Goal: Information Seeking & Learning: Learn about a topic

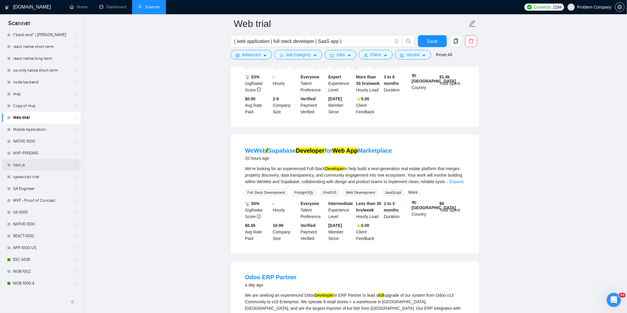
scroll to position [131, 0]
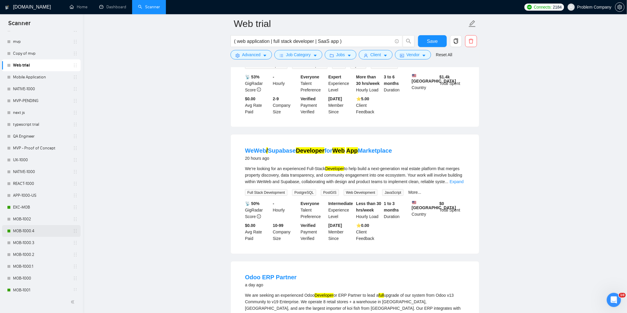
click at [46, 228] on link "MOB-1000.4" at bounding box center [41, 231] width 56 height 12
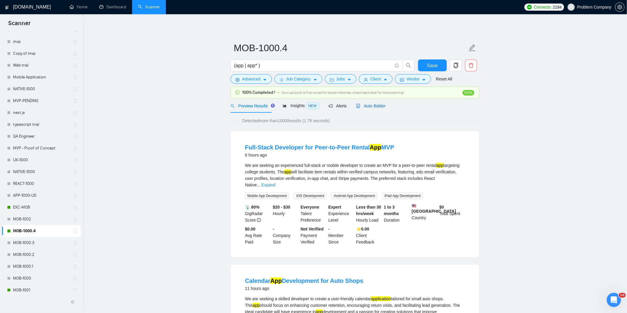
drag, startPoint x: 370, startPoint y: 107, endPoint x: 369, endPoint y: 117, distance: 10.5
click at [371, 107] on span "Auto Bidder" at bounding box center [370, 106] width 29 height 5
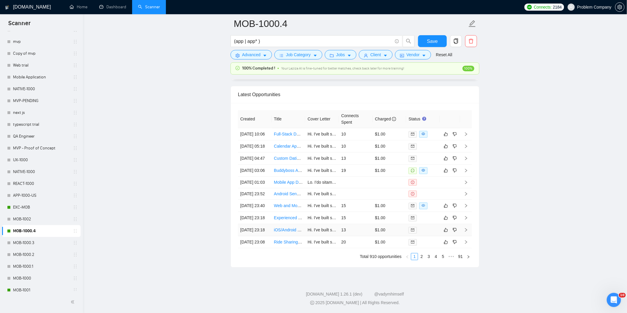
scroll to position [1506, 0]
click at [424, 255] on link "2" at bounding box center [421, 256] width 7 height 7
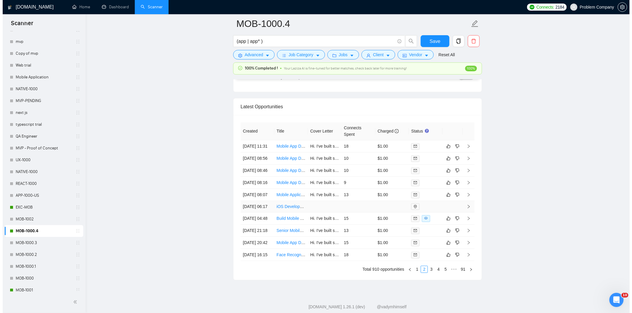
scroll to position [1407, 0]
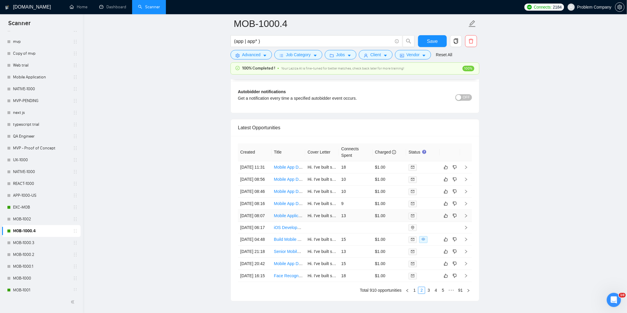
click at [256, 222] on td "[DATE] 08:07" at bounding box center [255, 216] width 34 height 12
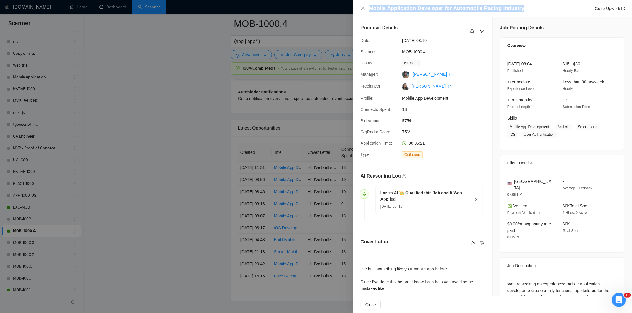
drag, startPoint x: 535, startPoint y: 6, endPoint x: 368, endPoint y: 11, distance: 166.5
click at [369, 11] on div "Mobile Application Developer for Automobile Racing Industry Go to Upwork" at bounding box center [497, 8] width 256 height 7
copy h4 "Mobile Application Developer for Automobile Racing Industry"
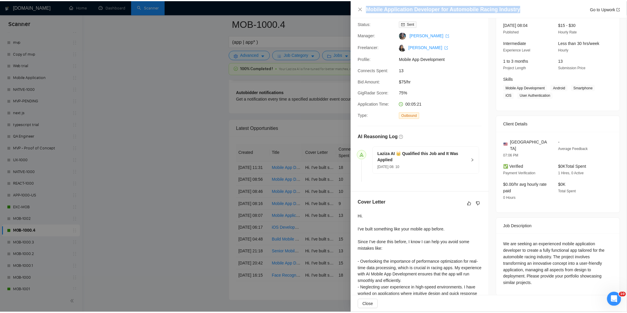
scroll to position [99, 0]
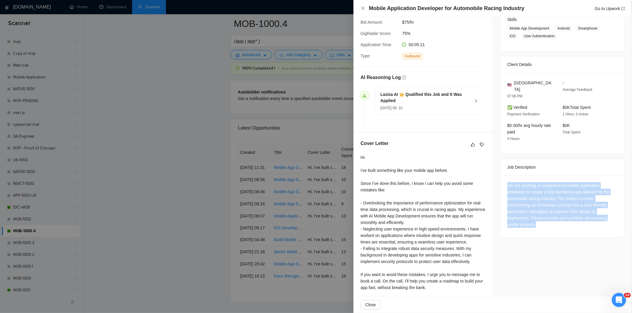
drag, startPoint x: 508, startPoint y: 179, endPoint x: 560, endPoint y: 224, distance: 68.4
click at [560, 224] on div "We are seeking an experienced mobile application developer to create a fully fu…" at bounding box center [562, 206] width 124 height 62
copy div "We are seeking an experienced mobile application developer to create a fully fu…"
drag, startPoint x: 363, startPoint y: 7, endPoint x: 471, endPoint y: 58, distance: 119.5
click at [363, 7] on icon "close" at bounding box center [362, 8] width 5 height 5
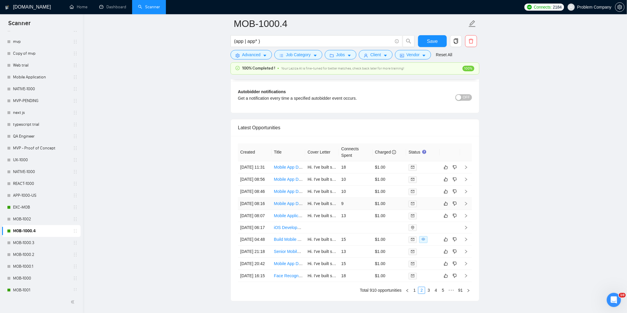
click at [266, 210] on td "[DATE] 08:16" at bounding box center [255, 204] width 34 height 12
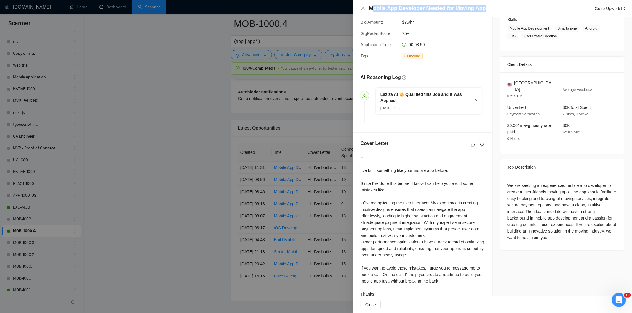
drag, startPoint x: 479, startPoint y: 7, endPoint x: 374, endPoint y: 7, distance: 104.8
click at [374, 7] on div "Mobile App Developer Needed for Moving App Go to Upwork" at bounding box center [497, 8] width 256 height 7
click at [511, 7] on div "Mobile App Developer Needed for Moving App Go to Upwork" at bounding box center [497, 8] width 256 height 7
click at [503, 8] on div "Mobile App Developer Needed for Moving App Go to Upwork" at bounding box center [497, 8] width 256 height 7
drag, startPoint x: 500, startPoint y: 8, endPoint x: 370, endPoint y: 9, distance: 130.3
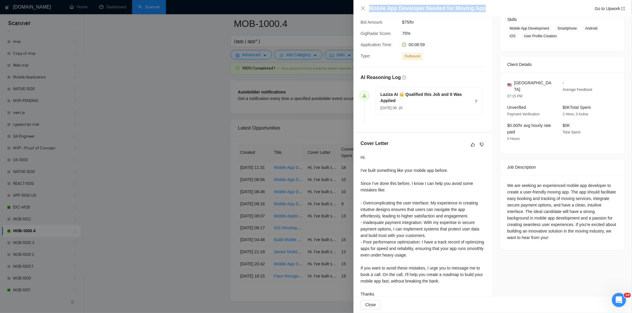
click at [370, 9] on div "Mobile App Developer Needed for Moving App Go to Upwork" at bounding box center [497, 8] width 256 height 7
copy h4 "Mobile App Developer Needed for Moving App"
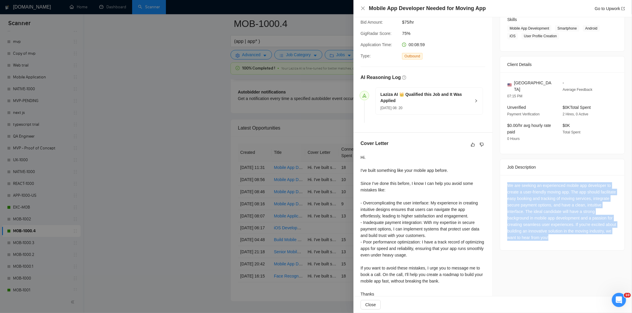
drag, startPoint x: 504, startPoint y: 177, endPoint x: 566, endPoint y: 232, distance: 82.8
click at [566, 232] on div "We are seeking an experienced mobile app developer to create a user-friendly mo…" at bounding box center [562, 212] width 124 height 75
copy div "We are seeking an experienced mobile app developer to create a user-friendly mo…"
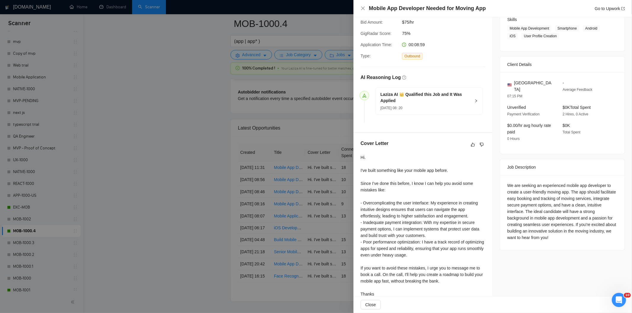
click at [362, 5] on div "Mobile App Developer Needed for Moving App Go to Upwork" at bounding box center [492, 8] width 264 height 7
click at [362, 7] on icon "close" at bounding box center [363, 9] width 4 height 4
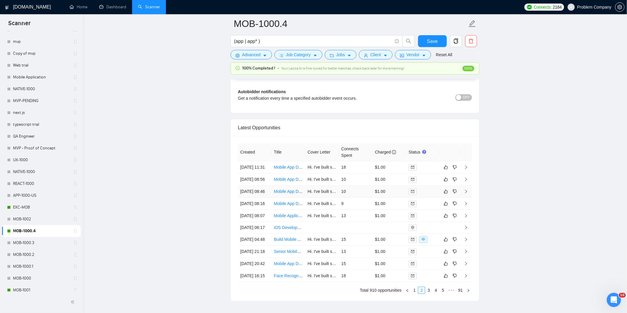
click at [261, 198] on td "[DATE] 08:46" at bounding box center [255, 192] width 34 height 12
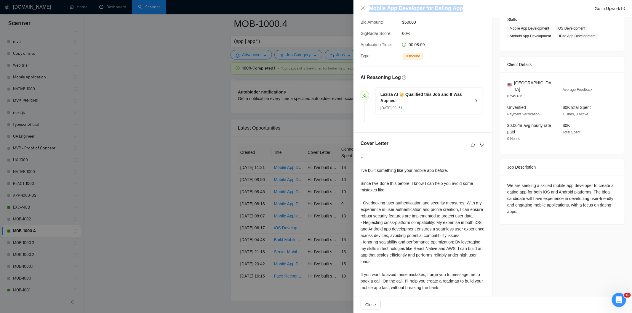
drag, startPoint x: 476, startPoint y: 10, endPoint x: 366, endPoint y: 9, distance: 109.9
click at [366, 9] on div "Mobile App Developer for Dating App Go to Upwork" at bounding box center [492, 8] width 264 height 7
copy h4 "Mobile App Developer for Dating App"
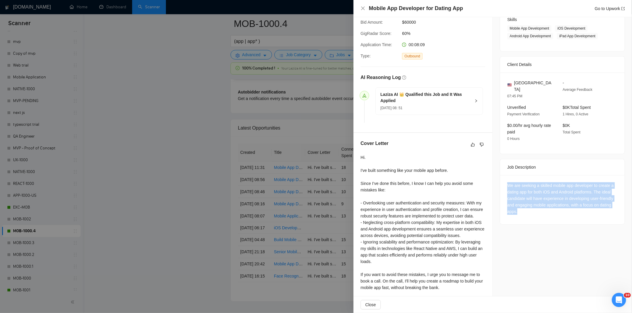
drag, startPoint x: 504, startPoint y: 182, endPoint x: 529, endPoint y: 210, distance: 38.4
click at [529, 210] on div "We are seeking a skilled mobile app developer to create a dating app for both i…" at bounding box center [562, 199] width 124 height 49
copy div "We are seeking a skilled mobile app developer to create a dating app for both i…"
click at [363, 7] on icon "close" at bounding box center [362, 8] width 5 height 5
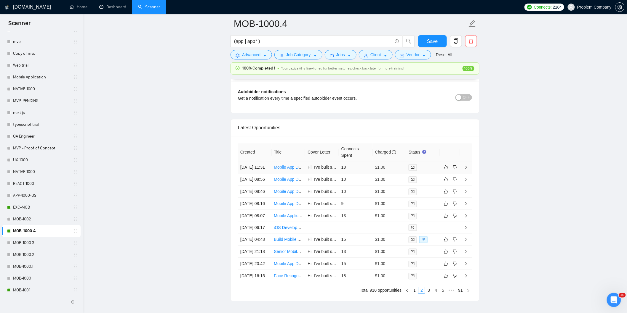
click at [256, 174] on td "[DATE] 11:31" at bounding box center [255, 168] width 34 height 12
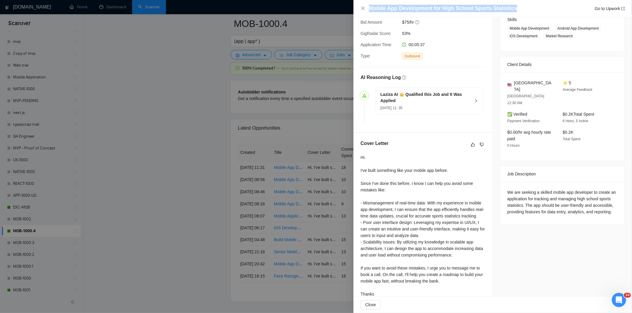
drag, startPoint x: 527, startPoint y: 3, endPoint x: 517, endPoint y: 7, distance: 10.6
click at [517, 7] on div "Mobile App Development for High School Sports Statistics Go to Upwork" at bounding box center [492, 8] width 278 height 17
copy h4 "Mobile App Development for High School Sports Statistics"
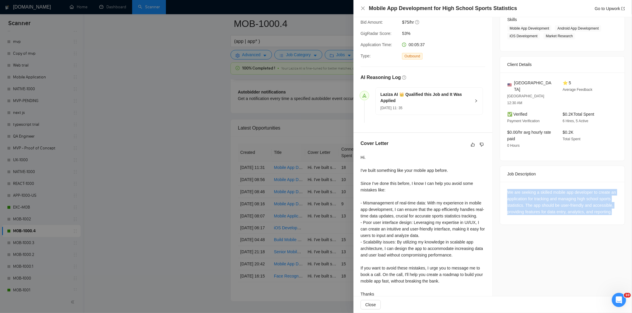
drag, startPoint x: 502, startPoint y: 175, endPoint x: 543, endPoint y: 211, distance: 55.2
click at [543, 211] on div "We are seeking a skilled mobile app developer to create an application for trac…" at bounding box center [562, 203] width 124 height 43
copy div "We are seeking a skilled mobile app developer to create an application for trac…"
click at [362, 7] on icon "close" at bounding box center [362, 8] width 5 height 5
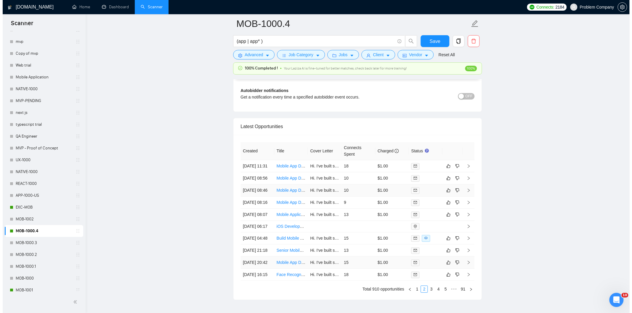
scroll to position [1506, 0]
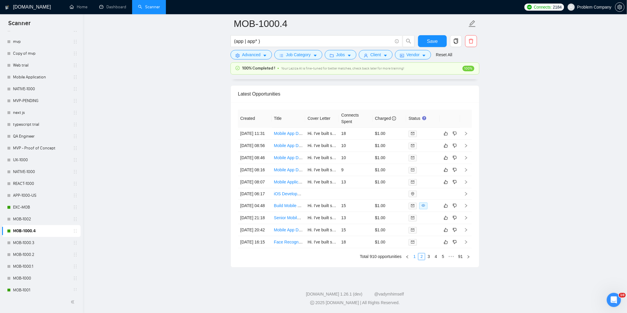
click at [414, 258] on link "1" at bounding box center [414, 256] width 7 height 7
click at [258, 241] on td "[DATE] 23:08" at bounding box center [255, 242] width 34 height 12
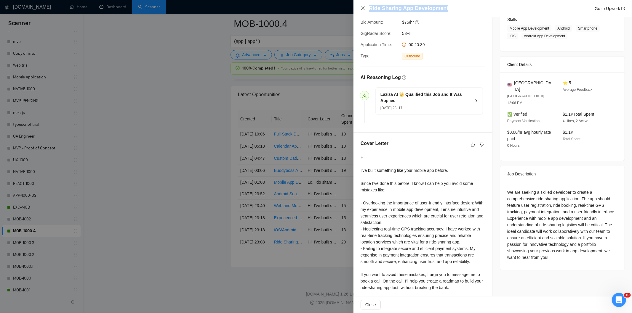
drag, startPoint x: 458, startPoint y: 6, endPoint x: 364, endPoint y: 9, distance: 93.9
click at [364, 9] on div "Ride Sharing App Development Go to Upwork" at bounding box center [492, 8] width 264 height 7
copy h4 "Ride Sharing App Development"
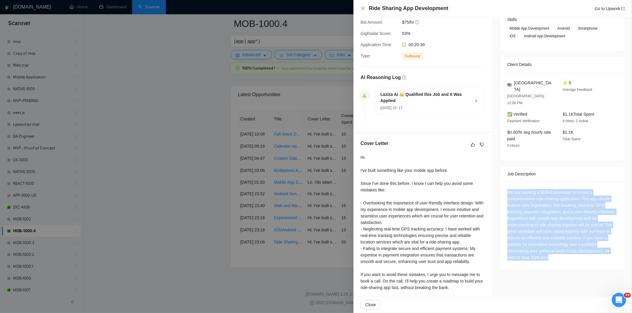
drag, startPoint x: 506, startPoint y: 174, endPoint x: 574, endPoint y: 245, distance: 98.2
click at [574, 245] on div "We are seeking a skilled developer to create a comprehensive ride-sharing appli…" at bounding box center [562, 226] width 124 height 88
copy div "We are seeking a skilled developer to create a comprehensive ride-sharing appli…"
click at [361, 8] on icon "close" at bounding box center [362, 8] width 5 height 5
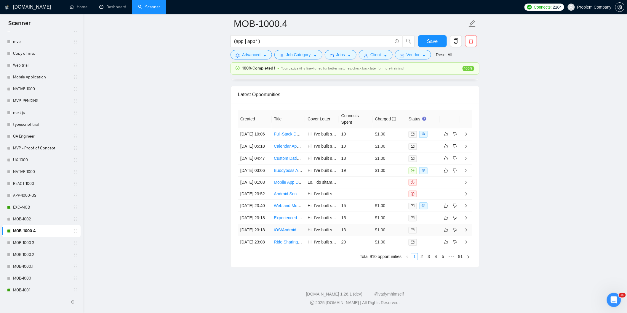
click at [256, 226] on td "[DATE] 23:18" at bounding box center [255, 230] width 34 height 12
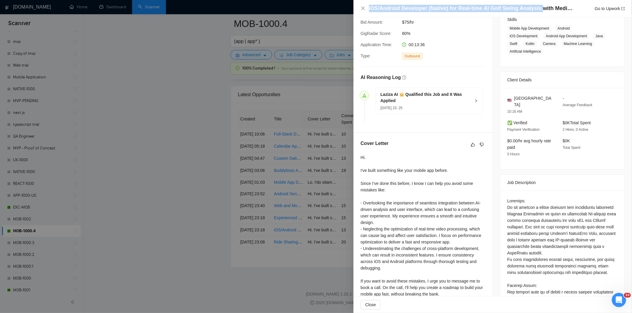
drag, startPoint x: 535, startPoint y: 7, endPoint x: 349, endPoint y: 9, distance: 185.7
click at [349, 9] on div "iOS/Android Developer (Native) for Real-time AI Golf Swing Analysis with MediaP…" at bounding box center [316, 156] width 632 height 313
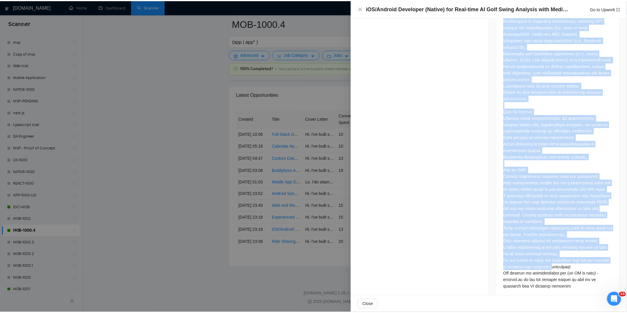
scroll to position [785, 0]
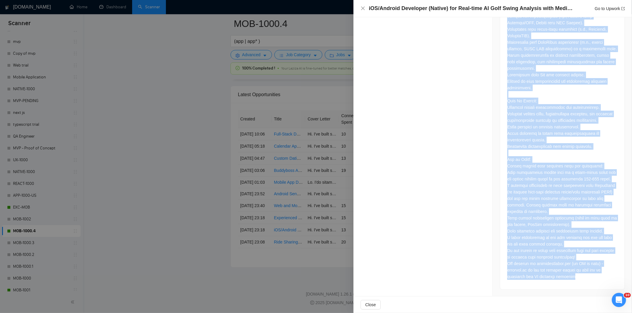
drag, startPoint x: 506, startPoint y: 103, endPoint x: 582, endPoint y: 281, distance: 193.9
click at [363, 11] on icon "close" at bounding box center [362, 8] width 5 height 5
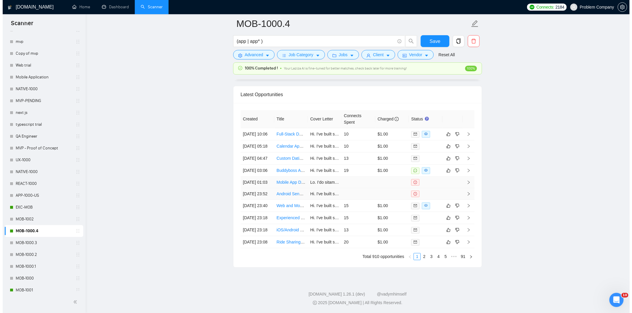
scroll to position [1440, 0]
click at [252, 225] on td "[DATE] 23:18" at bounding box center [255, 219] width 34 height 12
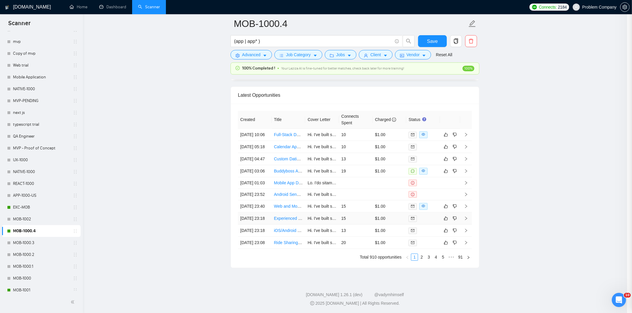
scroll to position [110, 0]
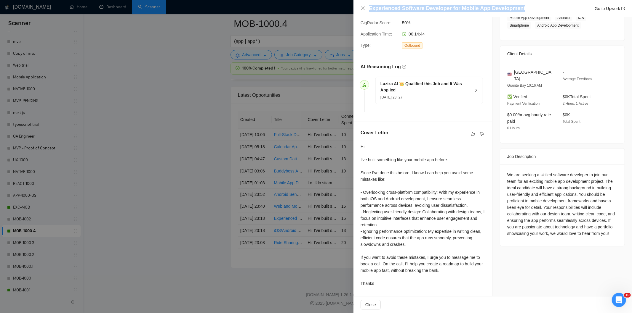
drag, startPoint x: 529, startPoint y: 8, endPoint x: 369, endPoint y: 11, distance: 160.8
click at [369, 11] on div "Experienced Software Developer for Mobile App Development Go to Upwork" at bounding box center [497, 8] width 256 height 7
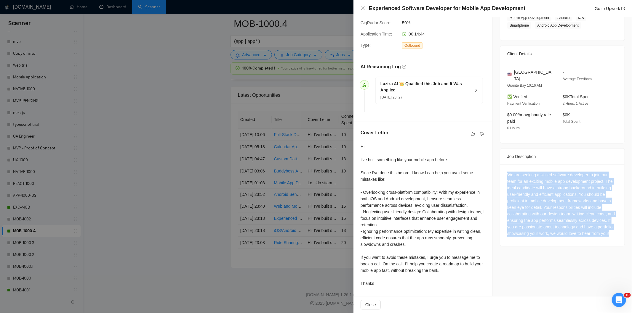
drag, startPoint x: 501, startPoint y: 167, endPoint x: 542, endPoint y: 240, distance: 83.4
click at [542, 240] on div "We are seeking a skilled software developer to join our team for an exciting mo…" at bounding box center [562, 206] width 124 height 82
click at [362, 7] on icon "close" at bounding box center [362, 8] width 5 height 5
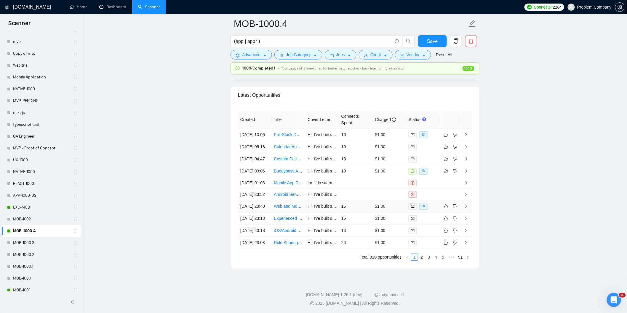
click at [266, 213] on td "[DATE] 23:40" at bounding box center [255, 206] width 34 height 12
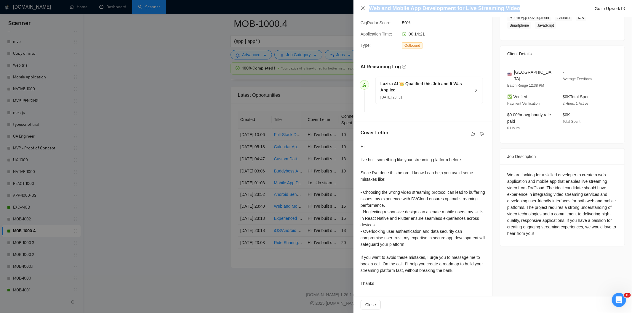
drag, startPoint x: 523, startPoint y: 8, endPoint x: 362, endPoint y: 7, distance: 161.7
click at [362, 7] on div "Web and Mobile App Development for Live Streaming Video Go to Upwork" at bounding box center [492, 8] width 264 height 7
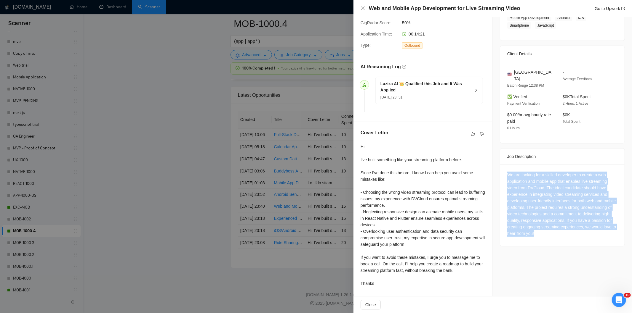
drag, startPoint x: 504, startPoint y: 167, endPoint x: 594, endPoint y: 236, distance: 113.2
click at [594, 236] on div "We are looking for a skilled developer to create a web application and mobile a…" at bounding box center [562, 206] width 124 height 82
click at [363, 9] on icon "close" at bounding box center [362, 8] width 5 height 5
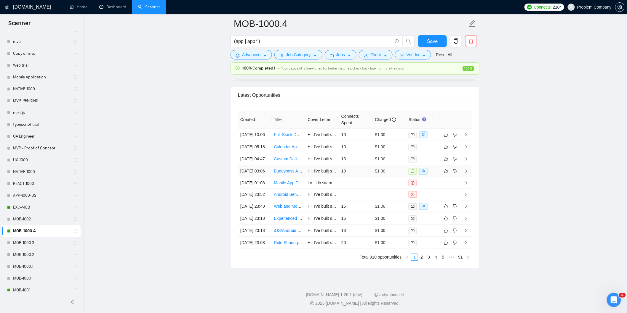
click at [252, 177] on td "[DATE] 03:06" at bounding box center [255, 171] width 34 height 12
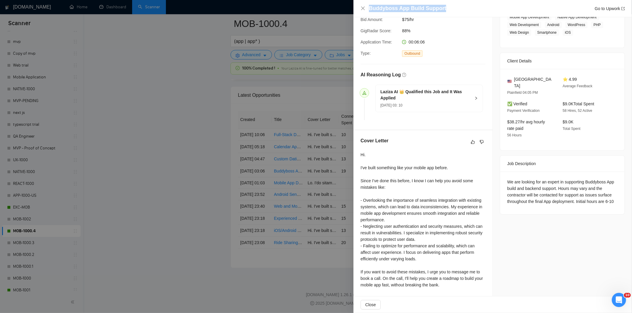
drag, startPoint x: 466, startPoint y: 6, endPoint x: 368, endPoint y: 4, distance: 98.6
click at [368, 5] on div "Buddyboss App Build Support Go to Upwork" at bounding box center [492, 8] width 264 height 7
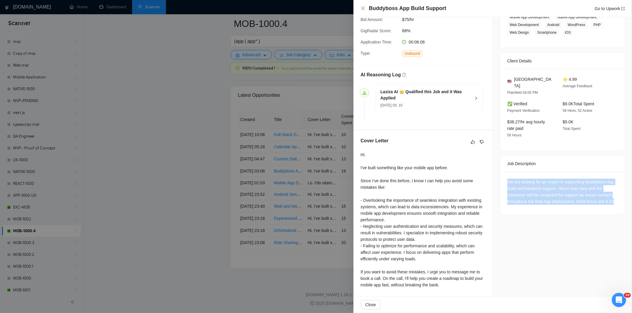
drag, startPoint x: 503, startPoint y: 174, endPoint x: 538, endPoint y: 215, distance: 53.8
click at [538, 215] on div "Job Description We are looking for an expert in supporting Buddyboss App build …" at bounding box center [562, 184] width 125 height 59
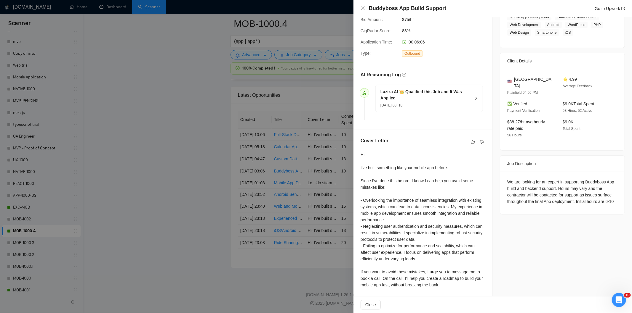
drag, startPoint x: 550, startPoint y: 165, endPoint x: 555, endPoint y: 170, distance: 7.1
click at [552, 167] on div "Job Description We are looking for an expert in supporting Buddyboss App build …" at bounding box center [562, 184] width 125 height 59
click at [557, 179] on div "We are looking for an expert in supporting Buddyboss App build and backend supp…" at bounding box center [562, 192] width 110 height 26
drag, startPoint x: 500, startPoint y: 176, endPoint x: 556, endPoint y: 183, distance: 56.4
click at [556, 183] on div "We are looking for an expert in supporting Buddyboss App build and backend supp…" at bounding box center [562, 193] width 124 height 43
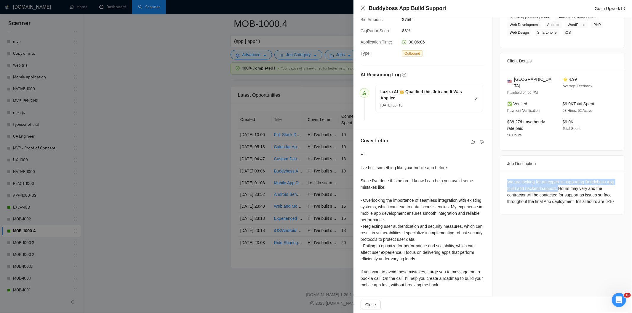
click at [362, 7] on icon "close" at bounding box center [362, 8] width 5 height 5
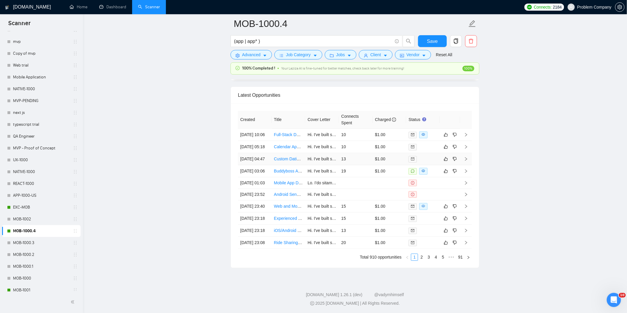
click at [259, 165] on td "[DATE] 04:47" at bounding box center [255, 159] width 34 height 12
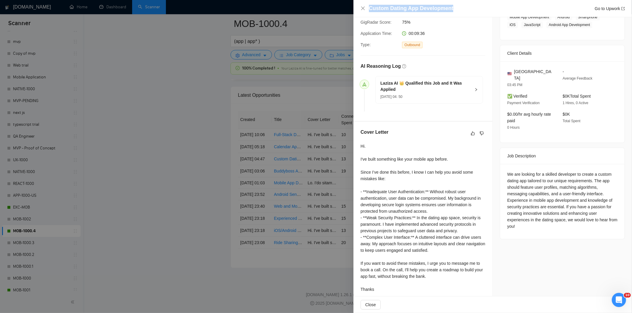
drag, startPoint x: 460, startPoint y: 9, endPoint x: 366, endPoint y: 10, distance: 94.5
click at [366, 10] on div "Custom Dating App Development Go to Upwork" at bounding box center [492, 8] width 264 height 7
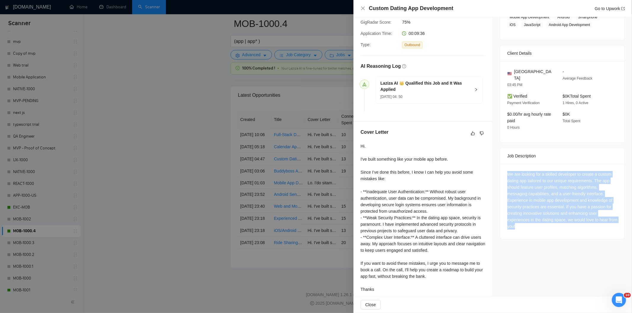
drag, startPoint x: 508, startPoint y: 170, endPoint x: 555, endPoint y: 229, distance: 76.3
click at [555, 229] on div "We are looking for a skilled developer to create a custom dating app tailored t…" at bounding box center [562, 201] width 124 height 75
click at [361, 9] on icon "close" at bounding box center [362, 8] width 5 height 5
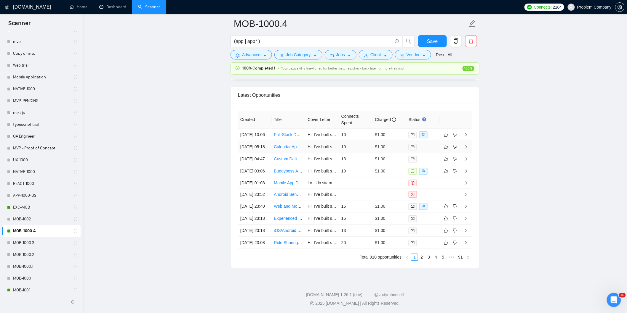
click at [258, 153] on td "[DATE] 05:18" at bounding box center [255, 147] width 34 height 12
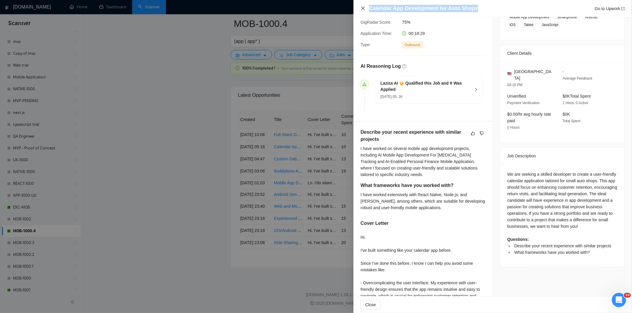
drag, startPoint x: 492, startPoint y: 12, endPoint x: 364, endPoint y: 9, distance: 127.9
click at [364, 9] on div "Calendar App Development for Auto Shops Go to Upwork" at bounding box center [492, 8] width 264 height 7
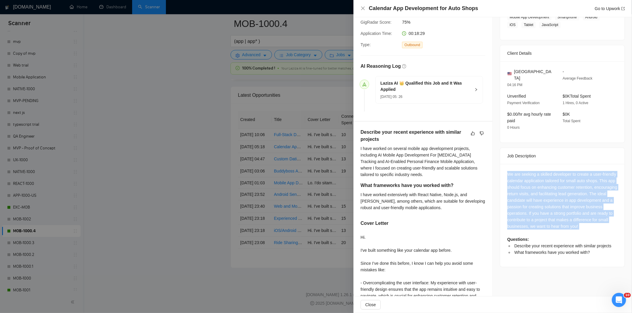
drag, startPoint x: 504, startPoint y: 169, endPoint x: 561, endPoint y: 235, distance: 87.1
click at [561, 236] on div "We are seeking a skilled developer to create a user-friendly calendar applicati…" at bounding box center [562, 215] width 124 height 103
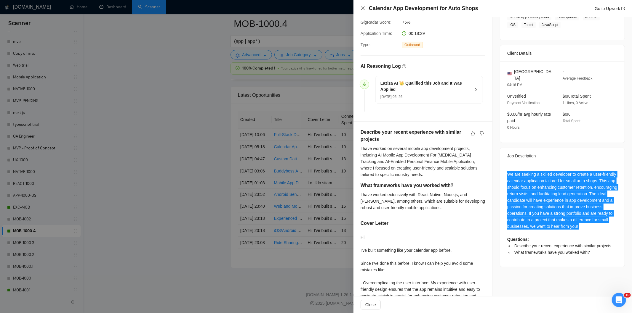
click at [362, 8] on icon "close" at bounding box center [363, 9] width 4 height 4
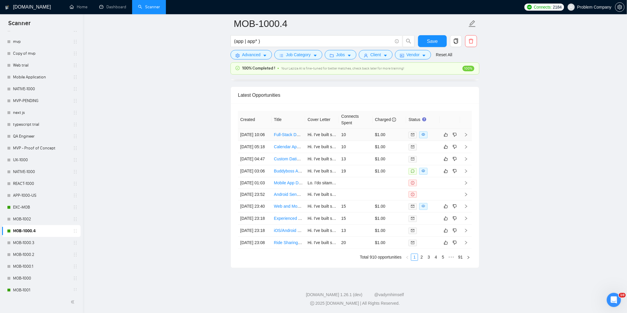
click at [261, 141] on td "[DATE] 10:06" at bounding box center [255, 135] width 34 height 12
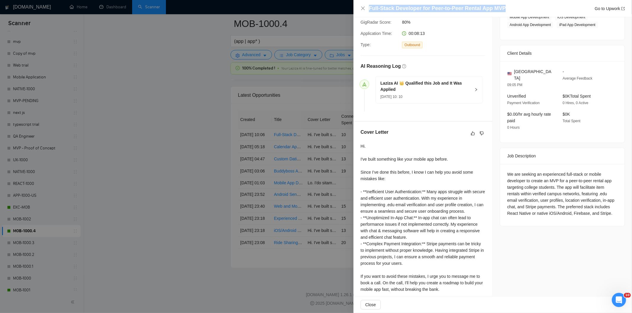
drag, startPoint x: 508, startPoint y: 9, endPoint x: 393, endPoint y: 1, distance: 115.4
click at [393, 1] on div "Full-Stack Developer for Peer-to-Peer Rental App MVP Go to Upwork" at bounding box center [492, 8] width 278 height 17
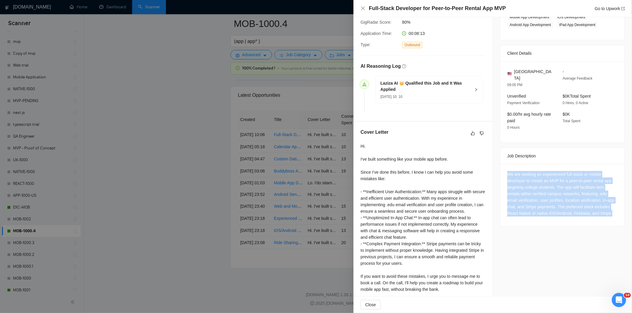
drag, startPoint x: 505, startPoint y: 168, endPoint x: 614, endPoint y: 208, distance: 116.9
click at [614, 208] on div "We are seeking an experienced full-stack or mobile developer to create an MVP f…" at bounding box center [562, 195] width 124 height 62
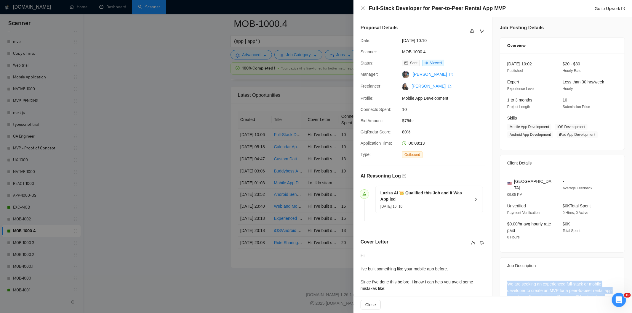
drag, startPoint x: 442, startPoint y: 38, endPoint x: 401, endPoint y: 42, distance: 41.6
click at [401, 42] on div "[DATE] 10:10" at bounding box center [430, 40] width 62 height 7
click at [363, 9] on icon "close" at bounding box center [363, 9] width 4 height 4
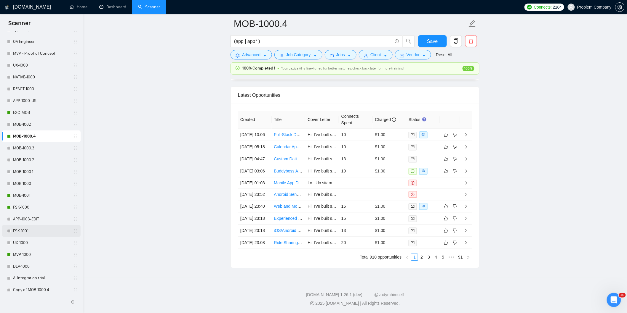
scroll to position [230, 0]
click at [35, 193] on link "MOB-1001" at bounding box center [41, 192] width 56 height 12
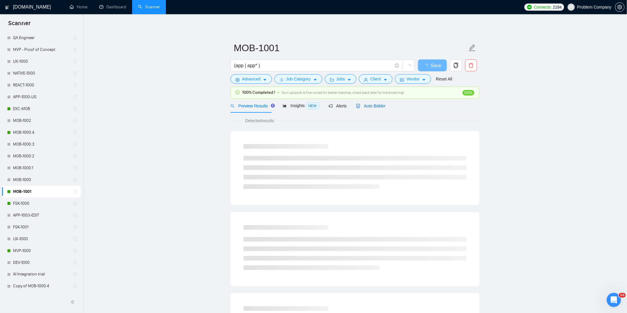
click at [372, 107] on span "Auto Bidder" at bounding box center [370, 106] width 29 height 5
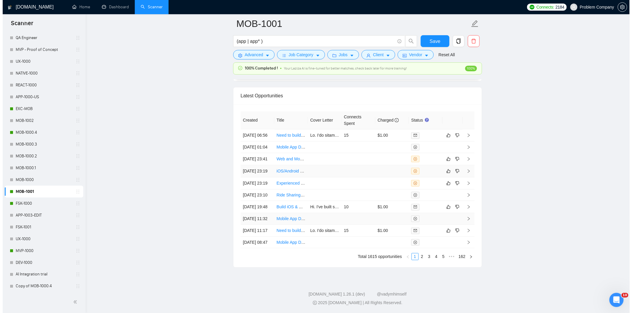
scroll to position [1480, 0]
click at [421, 260] on link "2" at bounding box center [419, 256] width 7 height 7
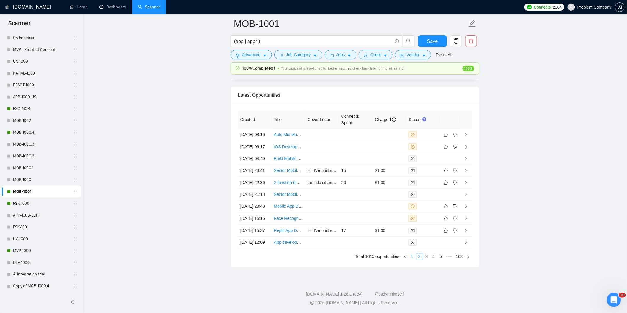
click at [412, 260] on link "1" at bounding box center [412, 256] width 7 height 7
click at [261, 237] on td "[DATE] 11:17" at bounding box center [255, 231] width 34 height 12
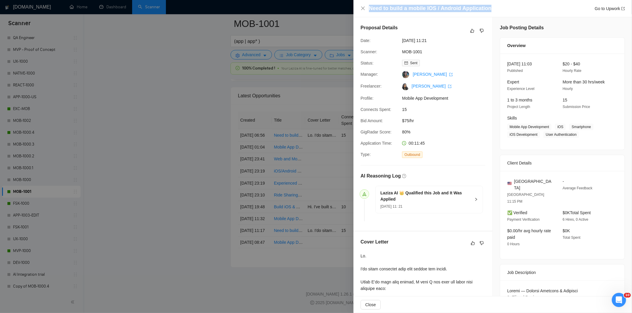
drag, startPoint x: 494, startPoint y: 9, endPoint x: 359, endPoint y: 7, distance: 135.0
click at [359, 7] on div "Need to build a mobile IOS / Android Application Go to Upwork" at bounding box center [492, 8] width 278 height 17
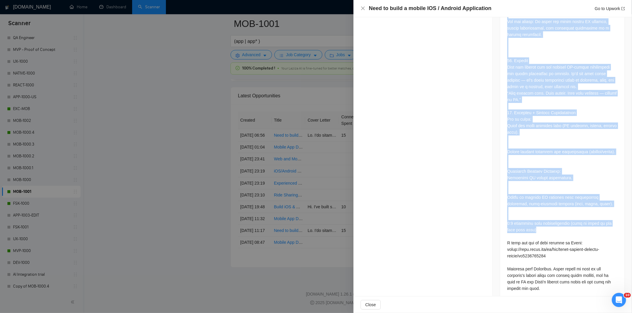
scroll to position [2246, 0]
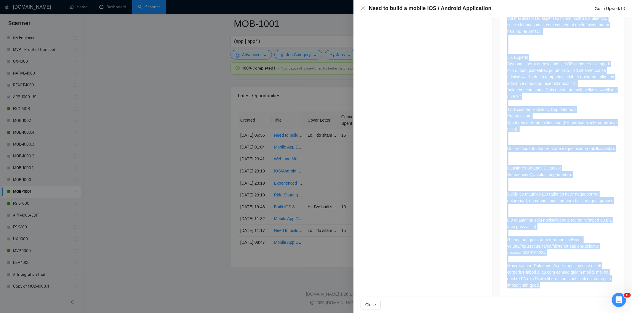
drag, startPoint x: 504, startPoint y: 77, endPoint x: 548, endPoint y: 282, distance: 209.9
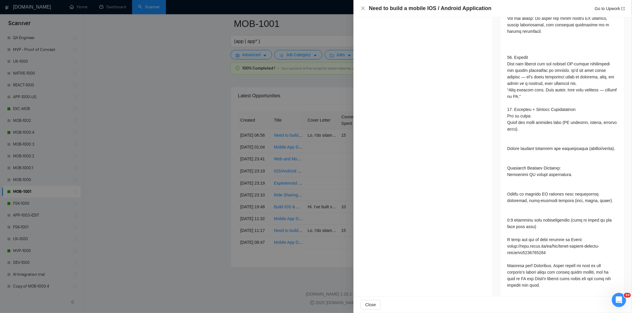
click at [492, 9] on div "Need to build a mobile IOS / Android Application Go to Upwork" at bounding box center [497, 8] width 256 height 7
drag, startPoint x: 492, startPoint y: 9, endPoint x: 370, endPoint y: 8, distance: 122.0
click at [370, 8] on div "Need to build a mobile IOS / Android Application Go to Upwork" at bounding box center [497, 8] width 256 height 7
click at [364, 8] on icon "close" at bounding box center [362, 8] width 5 height 5
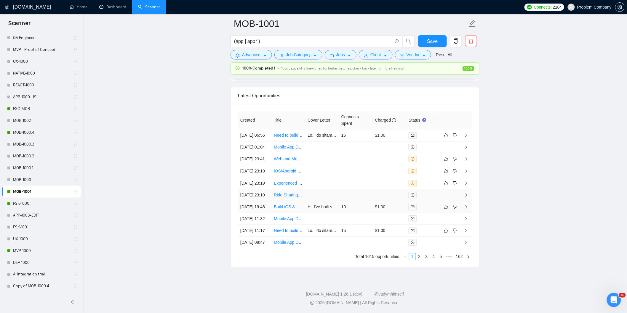
drag, startPoint x: 272, startPoint y: 207, endPoint x: 290, endPoint y: 196, distance: 21.4
click at [272, 207] on td "Build iOS & Android App for Soccer Community — Game Booking, Payments & Host Li…" at bounding box center [289, 207] width 34 height 12
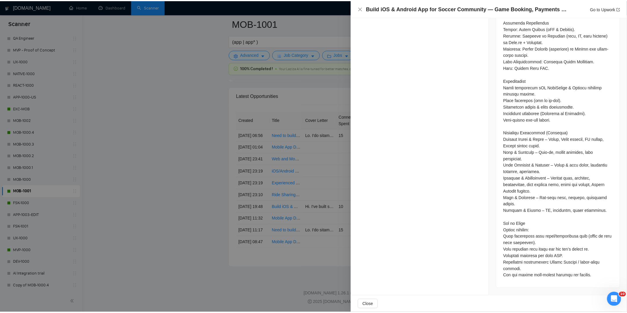
scroll to position [928, 0]
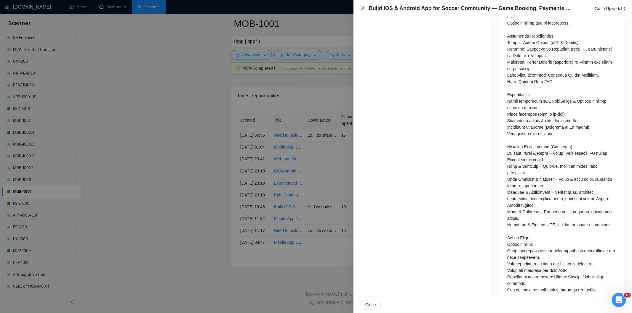
click at [361, 10] on icon "close" at bounding box center [362, 8] width 5 height 5
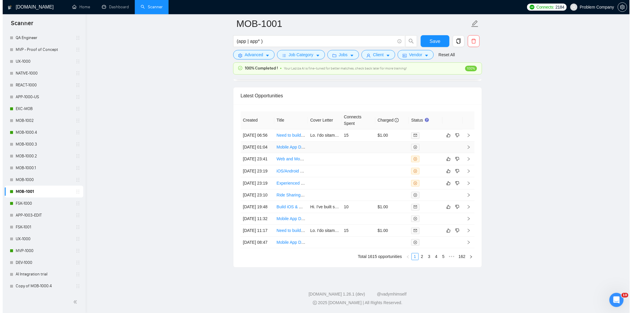
scroll to position [1447, 0]
click at [256, 136] on td "[DATE] 06:56" at bounding box center [255, 135] width 34 height 12
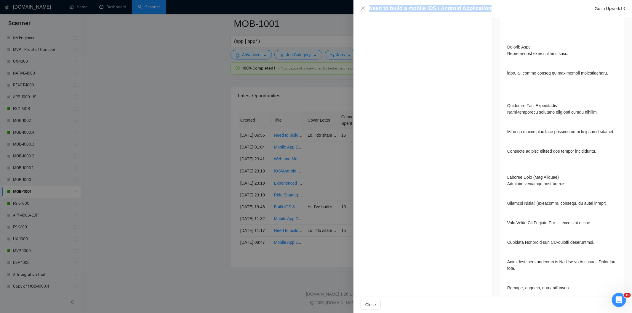
drag, startPoint x: 502, startPoint y: 9, endPoint x: 367, endPoint y: 8, distance: 135.3
click at [367, 8] on div "Need to build a mobile IOS / Android Application Go to Upwork" at bounding box center [492, 8] width 264 height 7
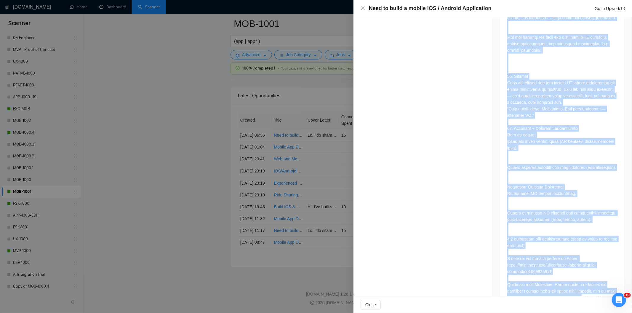
scroll to position [1888, 0]
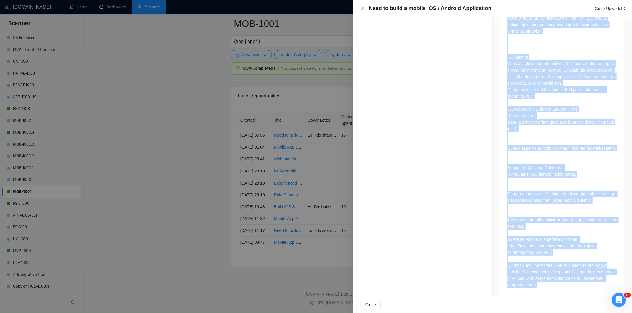
drag, startPoint x: 505, startPoint y: 174, endPoint x: 582, endPoint y: 279, distance: 130.4
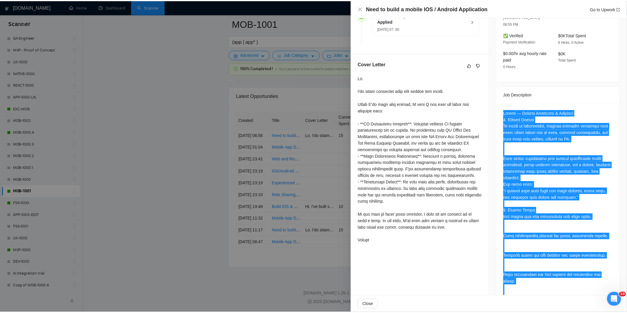
scroll to position [0, 0]
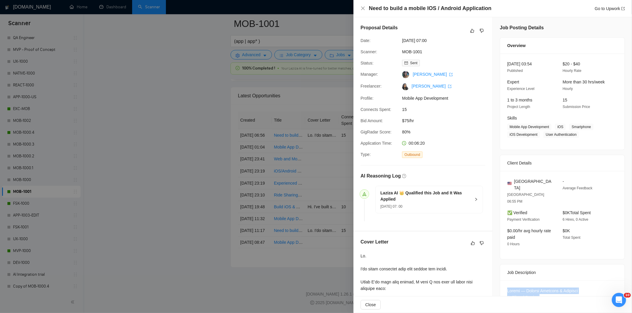
drag, startPoint x: 444, startPoint y: 39, endPoint x: 397, endPoint y: 40, distance: 46.2
click at [397, 40] on div "Date: [DATE] 07:00" at bounding box center [420, 40] width 125 height 7
drag, startPoint x: 363, startPoint y: 8, endPoint x: 31, endPoint y: 225, distance: 397.1
click at [363, 9] on icon "close" at bounding box center [362, 8] width 5 height 5
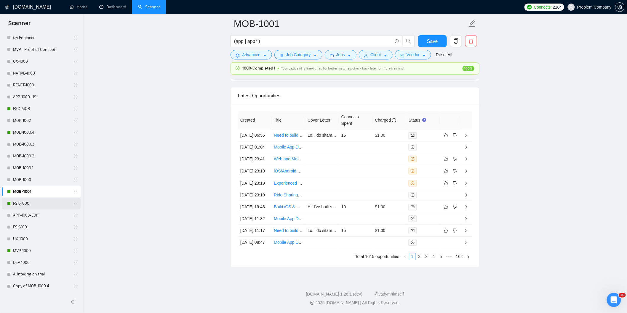
click at [38, 206] on link "FSK-1000" at bounding box center [41, 204] width 56 height 12
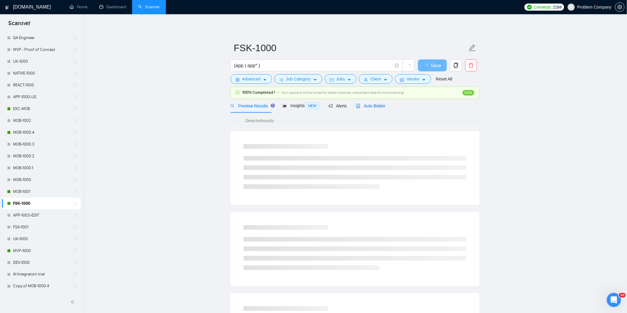
click at [364, 105] on span "Auto Bidder" at bounding box center [370, 106] width 29 height 5
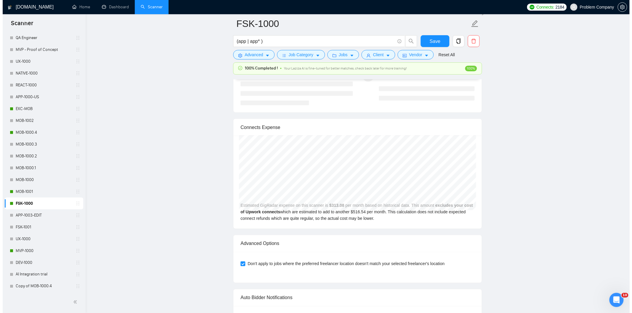
scroll to position [1447, 0]
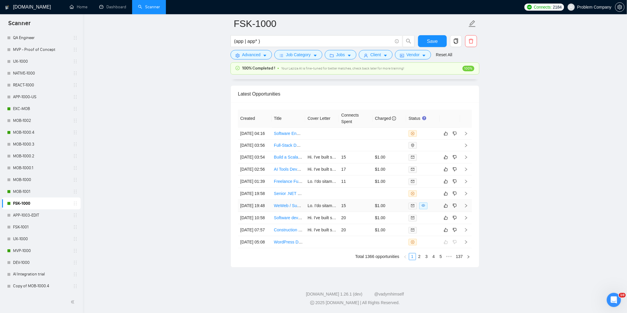
click at [258, 212] on td "[DATE] 19:48" at bounding box center [255, 206] width 34 height 12
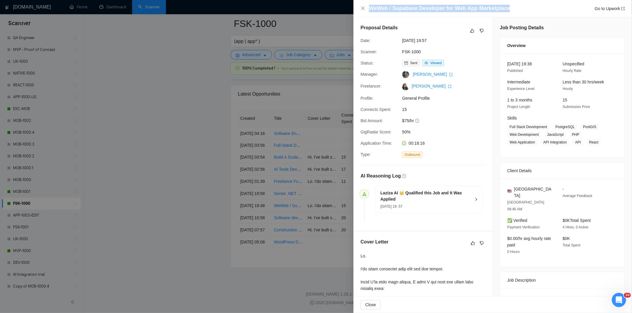
drag, startPoint x: 419, startPoint y: 6, endPoint x: 369, endPoint y: 7, distance: 49.7
click at [369, 7] on div "WeWeb / Supabase Developer for Web App Marketplace Go to Upwork" at bounding box center [497, 8] width 256 height 7
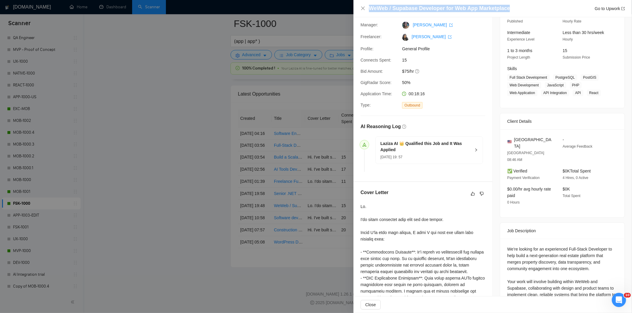
scroll to position [142, 0]
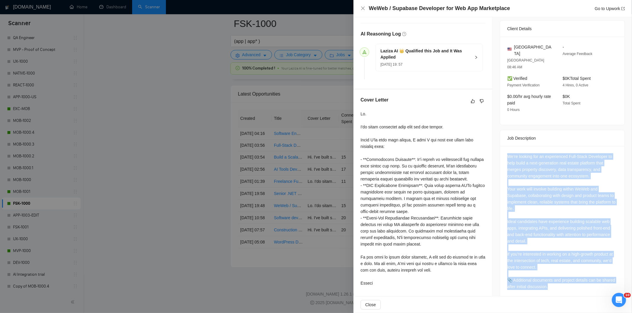
drag, startPoint x: 501, startPoint y: 145, endPoint x: 568, endPoint y: 280, distance: 150.3
click at [568, 280] on div "We’re looking for an experienced Full-Stack Developer to help build a next-gene…" at bounding box center [562, 222] width 124 height 153
click at [362, 11] on div "WeWeb / Supabase Developer for Web App Marketplace Go to Upwork" at bounding box center [492, 8] width 264 height 7
click at [363, 9] on icon "close" at bounding box center [363, 9] width 4 height 4
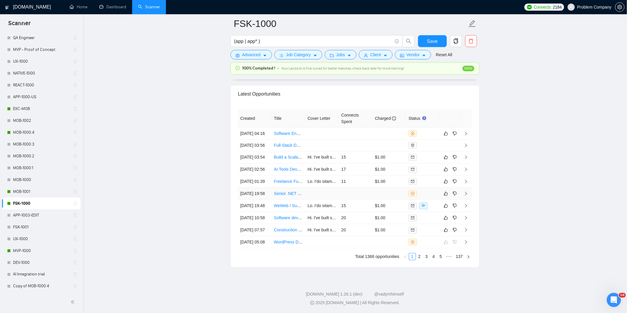
click at [256, 200] on td "[DATE] 19:58" at bounding box center [255, 194] width 34 height 12
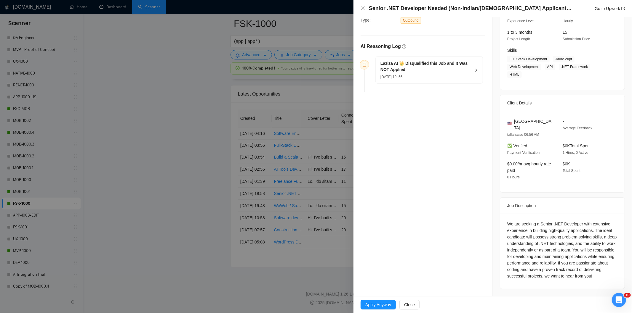
scroll to position [60, 0]
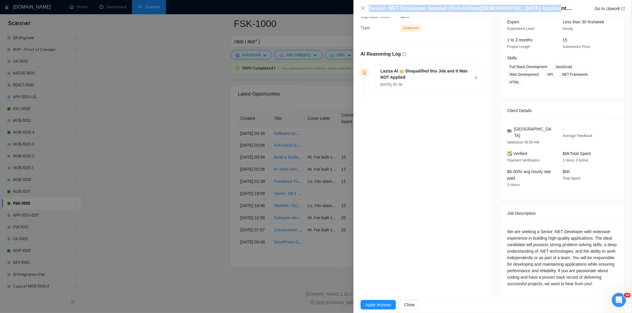
drag, startPoint x: 547, startPoint y: 11, endPoint x: 377, endPoint y: 0, distance: 170.6
click at [377, 0] on div "Senior .NET Developer Needed (Non-Indian/[DEMOGRAPHIC_DATA] Applicants Only) Go…" at bounding box center [492, 8] width 278 height 17
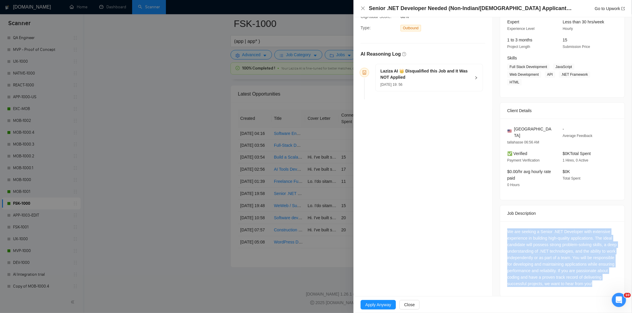
drag, startPoint x: 503, startPoint y: 223, endPoint x: 526, endPoint y: 280, distance: 62.0
click at [526, 280] on div "We are seeking a Senior .NET Developer with extensive experience in building hi…" at bounding box center [562, 258] width 124 height 75
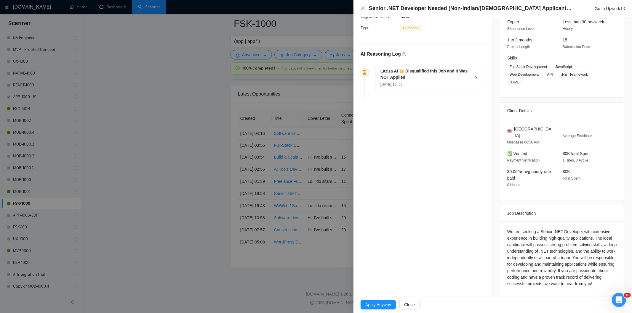
click at [432, 83] on div "[DATE] 19: 56" at bounding box center [425, 84] width 90 height 7
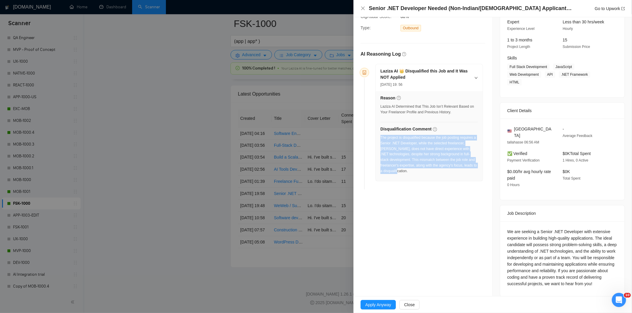
drag, startPoint x: 412, startPoint y: 173, endPoint x: 381, endPoint y: 140, distance: 45.7
click at [381, 140] on div "The project is disqualified because the job posting requires a Senior .NET Deve…" at bounding box center [428, 154] width 97 height 39
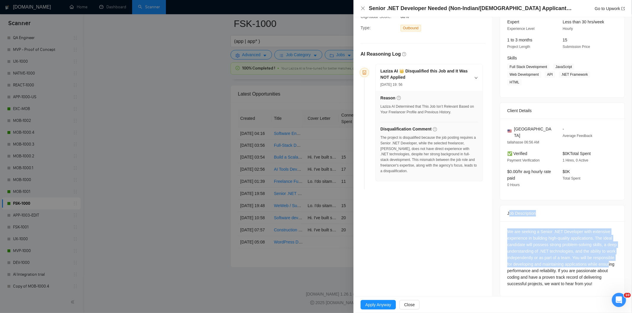
drag, startPoint x: 506, startPoint y: 209, endPoint x: 525, endPoint y: 259, distance: 53.8
click at [525, 259] on div "Job Description We are seeking a Senior .NET Developer with extensive experienc…" at bounding box center [562, 251] width 125 height 92
click at [525, 255] on div "We are seeking a Senior .NET Developer with extensive experience in building hi…" at bounding box center [562, 258] width 110 height 59
drag, startPoint x: 500, startPoint y: 217, endPoint x: 536, endPoint y: 297, distance: 87.9
click at [536, 297] on div "Senior .NET Developer Needed (Non-Indian/[DEMOGRAPHIC_DATA] Applicants Only) Go…" at bounding box center [492, 156] width 278 height 313
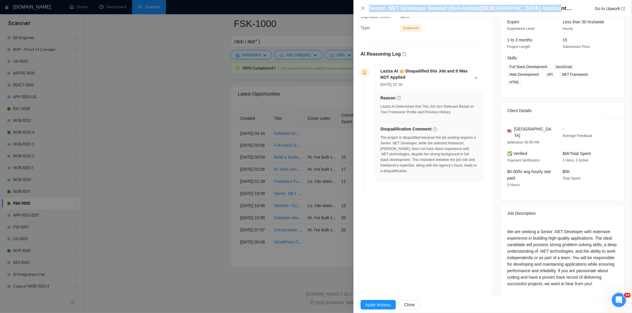
drag, startPoint x: 550, startPoint y: 10, endPoint x: 367, endPoint y: 7, distance: 182.7
click at [367, 7] on div "Senior .NET Developer Needed (Non-Indian/[DEMOGRAPHIC_DATA] Applicants Only) Go…" at bounding box center [492, 8] width 264 height 7
click at [364, 7] on icon "close" at bounding box center [362, 8] width 5 height 5
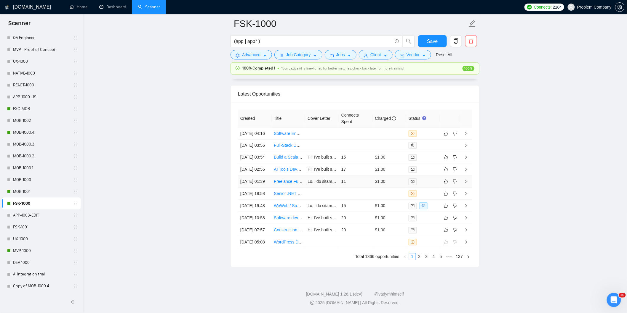
click at [263, 188] on td "[DATE] 01:39" at bounding box center [255, 182] width 34 height 12
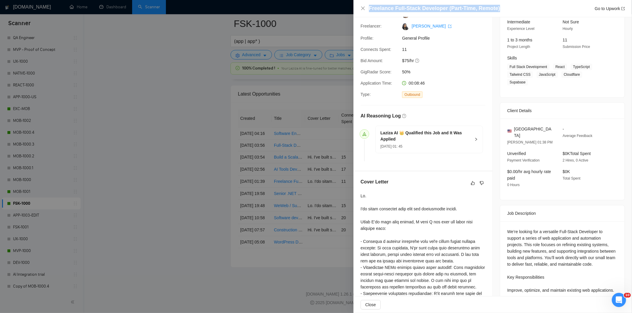
drag, startPoint x: 461, startPoint y: 13, endPoint x: 368, endPoint y: 8, distance: 93.1
click at [368, 8] on div "Freelance Full-Stack Developer (Part-Time, Remote) Go to Upwork" at bounding box center [492, 8] width 264 height 7
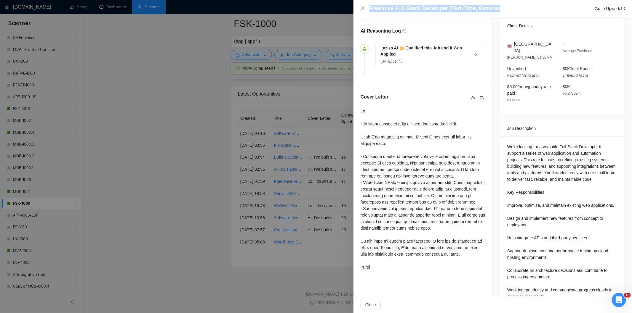
scroll to position [151, 0]
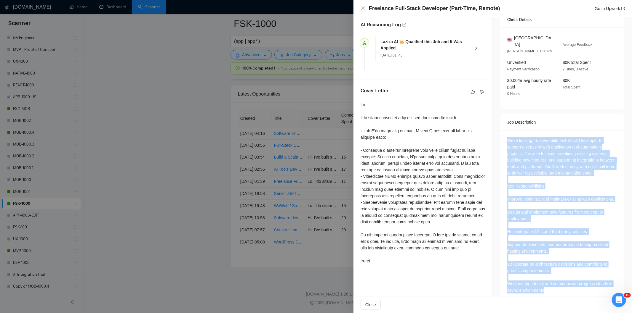
drag, startPoint x: 505, startPoint y: 128, endPoint x: 565, endPoint y: 284, distance: 167.7
click at [565, 284] on div "We’re looking for a versatile Full-Stack Developer to support a series of web a…" at bounding box center [562, 216] width 124 height 173
click at [593, 138] on div "We’re looking for a versatile Full-Stack Developer to support a series of web a…" at bounding box center [562, 215] width 110 height 156
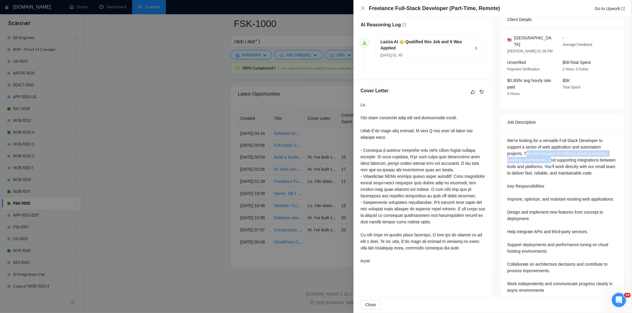
drag, startPoint x: 523, startPoint y: 141, endPoint x: 549, endPoint y: 145, distance: 26.1
click at [549, 145] on div "We’re looking for a versatile Full-Stack Developer to support a series of web a…" at bounding box center [562, 215] width 110 height 156
click at [525, 146] on div "We’re looking for a versatile Full-Stack Developer to support a series of web a…" at bounding box center [562, 215] width 110 height 156
drag, startPoint x: 557, startPoint y: 153, endPoint x: 521, endPoint y: 140, distance: 37.9
click at [521, 140] on div "We’re looking for a versatile Full-Stack Developer to support a series of web a…" at bounding box center [562, 215] width 110 height 156
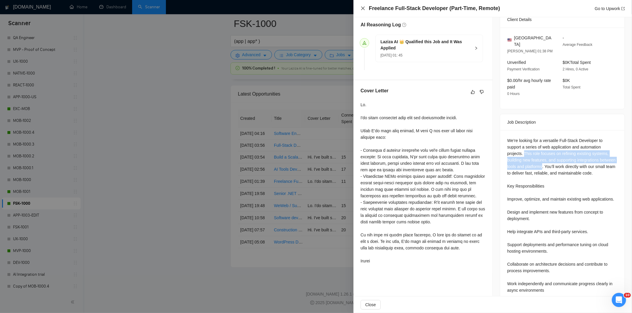
click at [364, 10] on icon "close" at bounding box center [363, 9] width 4 height 4
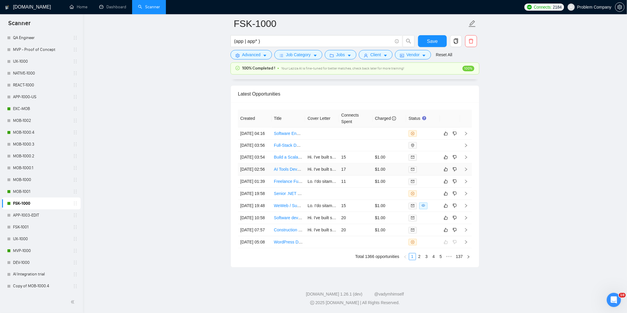
click at [254, 176] on td "[DATE] 02:56" at bounding box center [255, 169] width 34 height 12
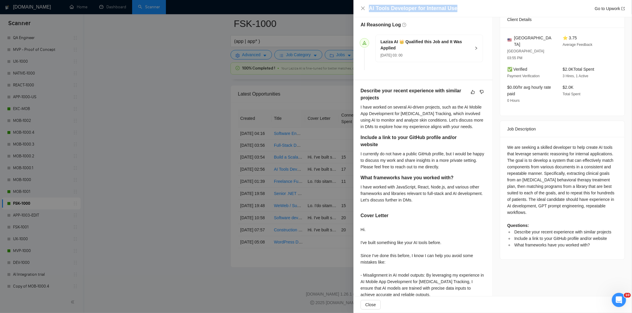
drag, startPoint x: 461, startPoint y: 7, endPoint x: 368, endPoint y: 8, distance: 93.0
click at [368, 8] on div "AI Tools Developer for Internal Use Go to Upwork" at bounding box center [492, 8] width 264 height 7
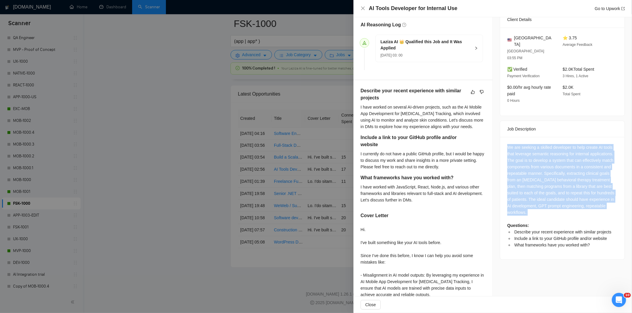
drag, startPoint x: 502, startPoint y: 135, endPoint x: 584, endPoint y: 209, distance: 110.7
click at [584, 209] on div "We are seeking a skilled developer to help create AI tools that leverage semant…" at bounding box center [562, 198] width 124 height 123
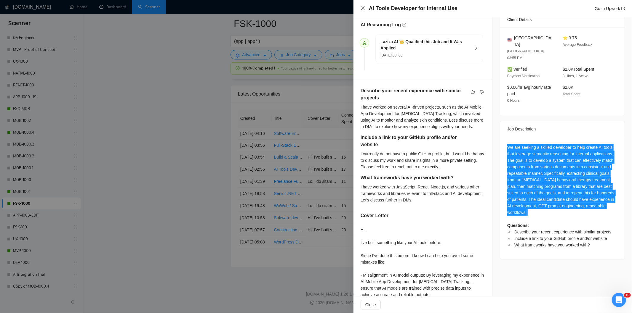
click at [361, 9] on icon "close" at bounding box center [362, 8] width 5 height 5
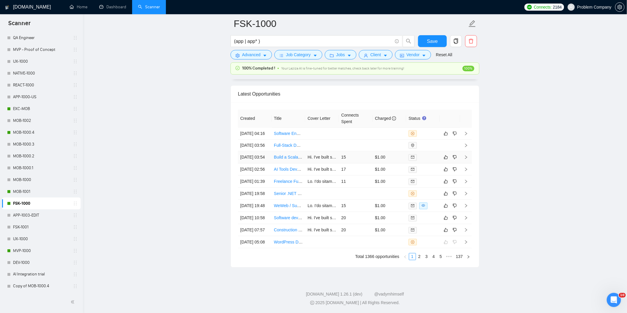
click at [259, 163] on td "[DATE] 03:54" at bounding box center [255, 157] width 34 height 12
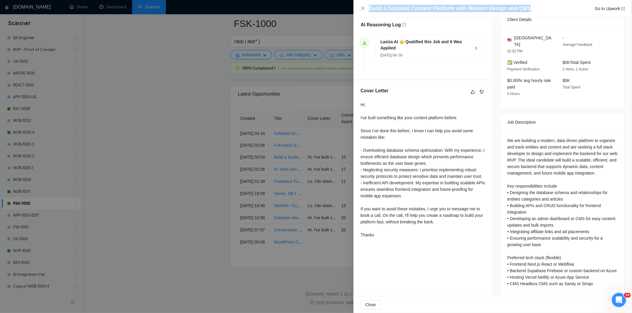
drag, startPoint x: 535, startPoint y: 7, endPoint x: 366, endPoint y: 9, distance: 169.4
click at [366, 9] on div "Build a Scalable Content Platform with Modern Design and CMS Go to Upwork" at bounding box center [492, 8] width 264 height 7
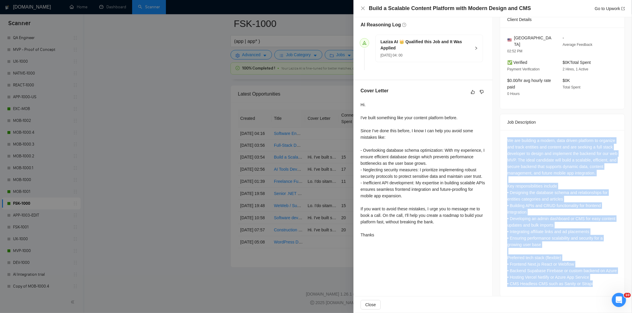
drag, startPoint x: 522, startPoint y: 156, endPoint x: 594, endPoint y: 284, distance: 146.6
click at [594, 284] on div "We are building a modern, data driven platform to organize and track entities a…" at bounding box center [562, 213] width 124 height 166
click at [363, 9] on icon "close" at bounding box center [363, 9] width 4 height 4
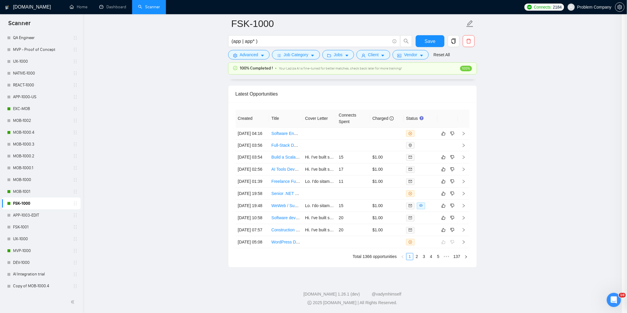
click at [259, 140] on td "[DATE] 04:16" at bounding box center [252, 134] width 34 height 12
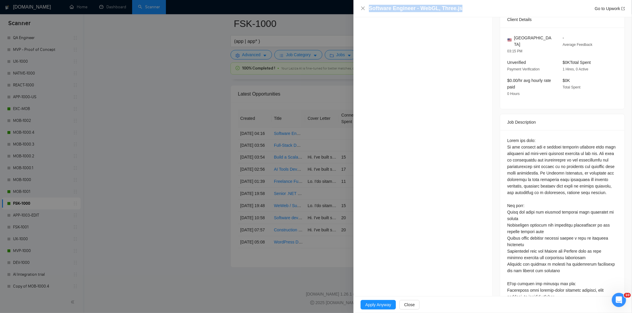
drag, startPoint x: 478, startPoint y: 10, endPoint x: 362, endPoint y: 1, distance: 116.1
click at [362, 1] on div "Software Engineer - WebGL, Three.js Go to Upwork" at bounding box center [492, 8] width 278 height 17
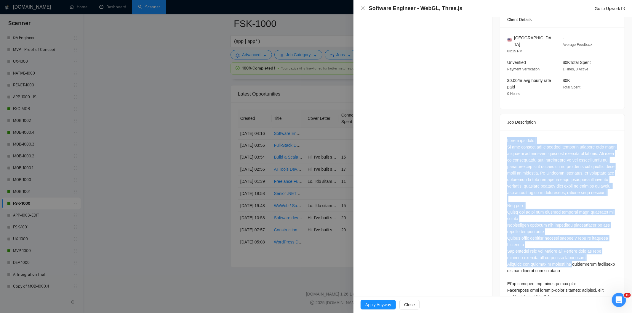
scroll to position [230, 0]
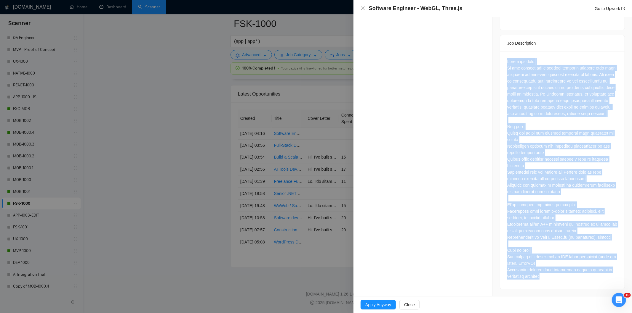
drag, startPoint x: 502, startPoint y: 136, endPoint x: 578, endPoint y: 287, distance: 168.2
click at [578, 287] on div at bounding box center [562, 170] width 124 height 238
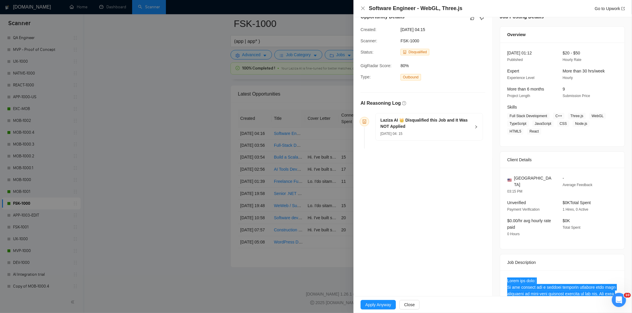
scroll to position [0, 0]
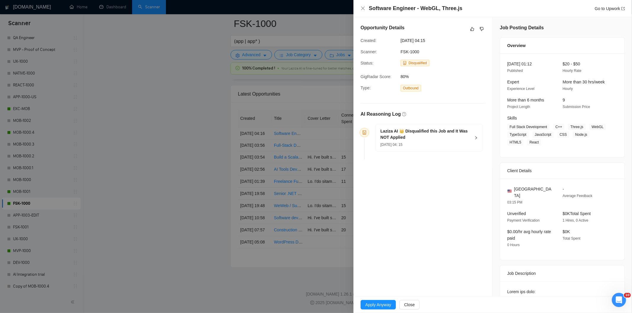
click at [433, 143] on div "[DATE] 04: 15" at bounding box center [425, 144] width 90 height 7
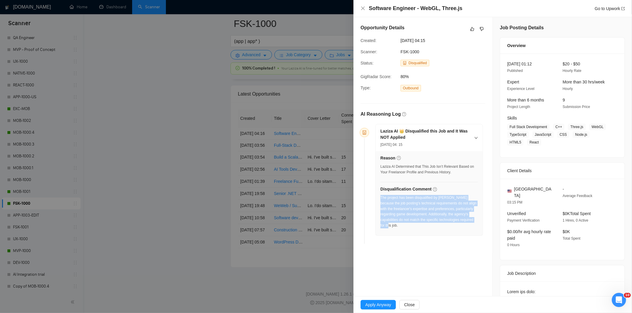
drag, startPoint x: 476, startPoint y: 220, endPoint x: 380, endPoint y: 198, distance: 97.8
click at [380, 198] on div "Reason Laziza AI Determined that This Job Isn’t Relevant Based on Your Freelanc…" at bounding box center [428, 193] width 107 height 84
drag, startPoint x: 443, startPoint y: 41, endPoint x: 398, endPoint y: 38, distance: 44.8
click at [398, 38] on div "[DATE] 04:15" at bounding box center [428, 40] width 60 height 7
